Goal: Task Accomplishment & Management: Use online tool/utility

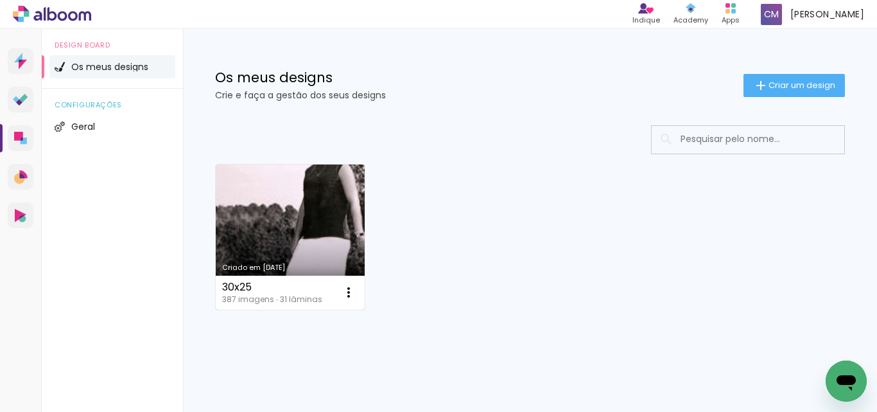
click at [304, 216] on link "Criado em [DATE]" at bounding box center [290, 236] width 149 height 145
click at [322, 223] on link "Criado em [DATE]" at bounding box center [290, 236] width 149 height 145
